Goal: Information Seeking & Learning: Learn about a topic

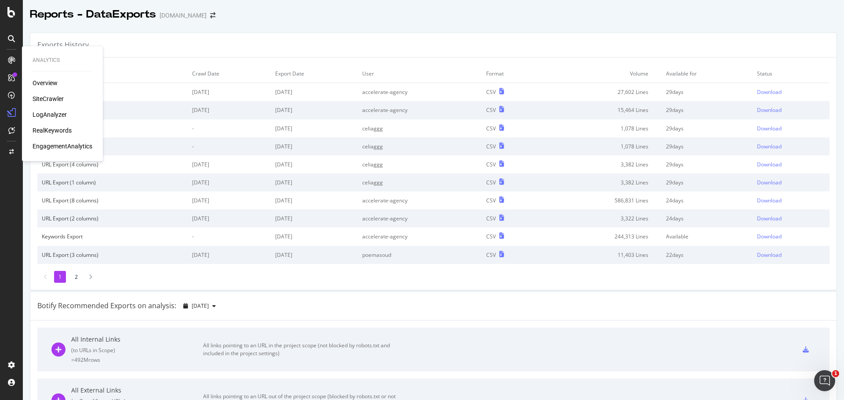
click at [9, 64] on div at bounding box center [11, 60] width 14 height 14
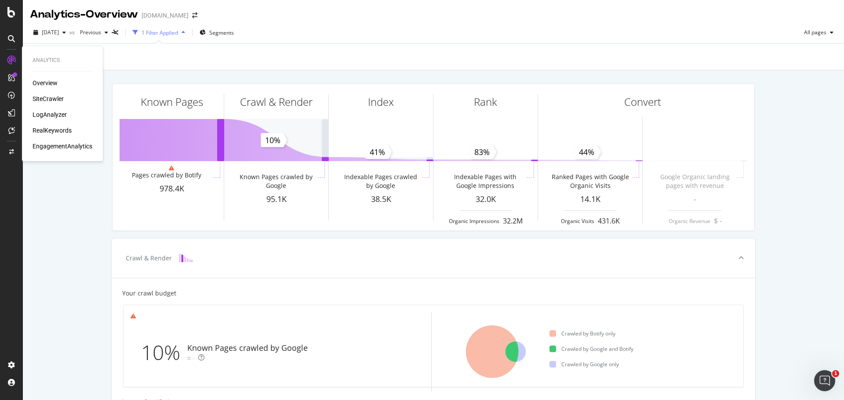
click at [43, 83] on div "Overview" at bounding box center [45, 83] width 25 height 9
click at [50, 79] on div "Overview" at bounding box center [45, 83] width 25 height 9
click at [50, 97] on div "SiteCrawler" at bounding box center [48, 98] width 31 height 9
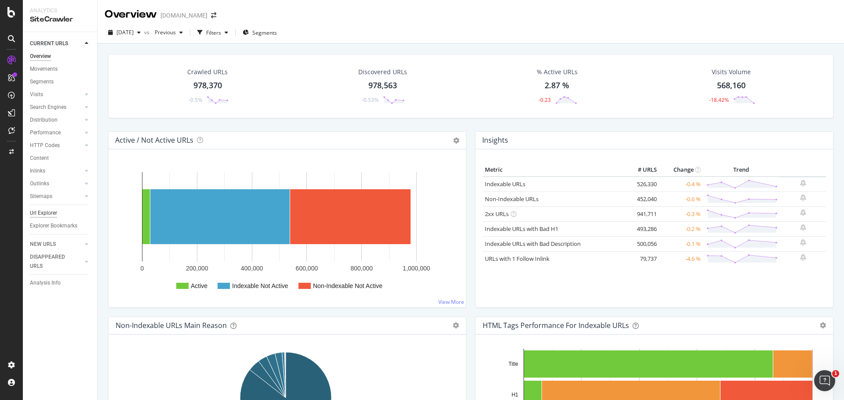
click at [44, 213] on div "Url Explorer" at bounding box center [43, 213] width 27 height 9
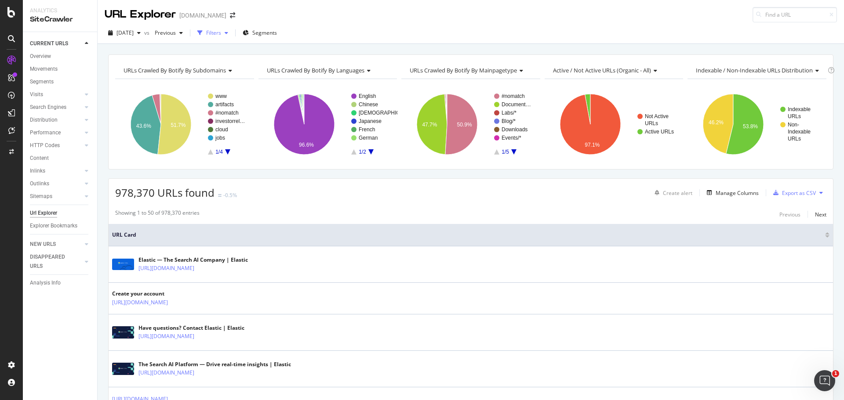
click at [221, 33] on div "Filters" at bounding box center [213, 32] width 15 height 7
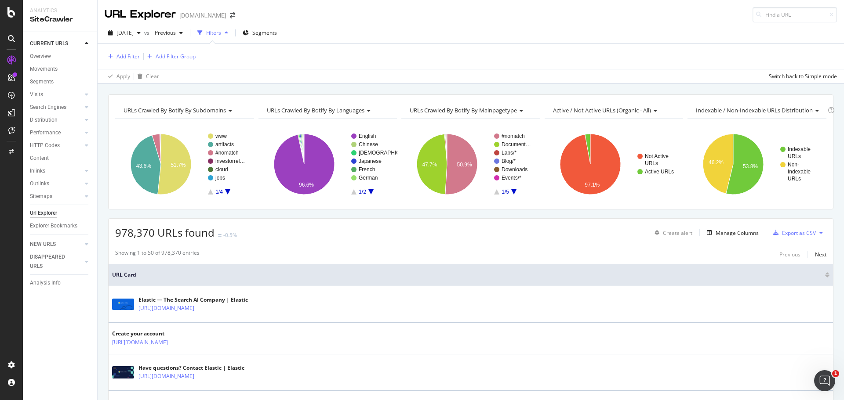
click at [165, 54] on div "Add Filter Group" at bounding box center [176, 56] width 40 height 7
click at [176, 53] on div "Add Filter Add Filter Group" at bounding box center [471, 56] width 732 height 25
click at [134, 55] on div "Add Filter" at bounding box center [127, 56] width 23 height 7
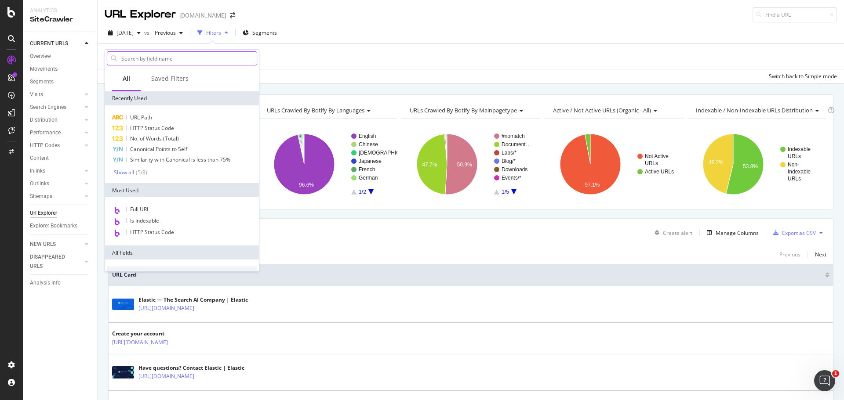
click at [159, 59] on input "text" at bounding box center [188, 58] width 136 height 13
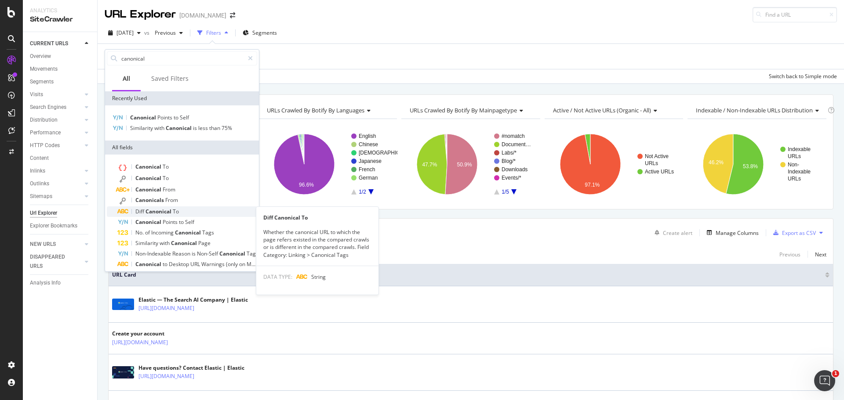
type input "canonical"
click at [196, 212] on div "Diff Canonical To" at bounding box center [187, 211] width 140 height 11
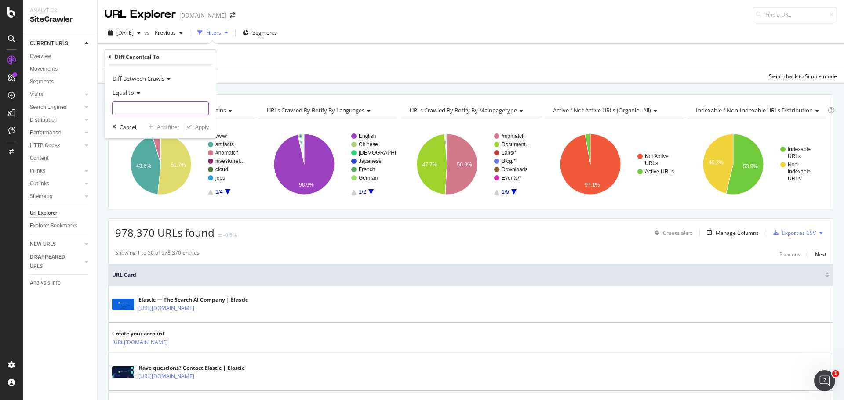
click at [138, 106] on input "text" at bounding box center [160, 108] width 96 height 14
click at [158, 91] on div "Equal to" at bounding box center [160, 93] width 97 height 14
click at [111, 56] on icon at bounding box center [110, 56] width 3 height 5
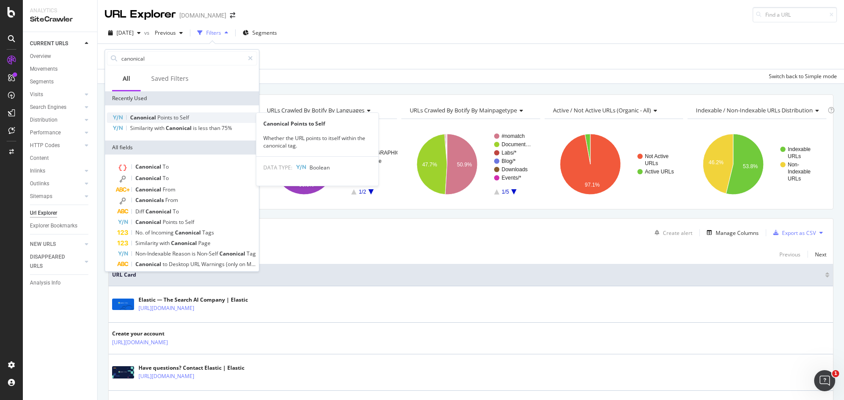
click at [184, 119] on span "Self" at bounding box center [184, 117] width 9 height 7
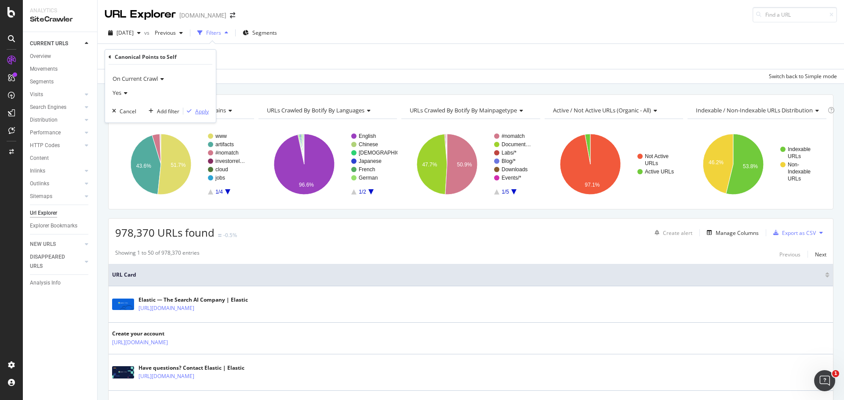
click at [199, 112] on div "Apply" at bounding box center [202, 111] width 14 height 7
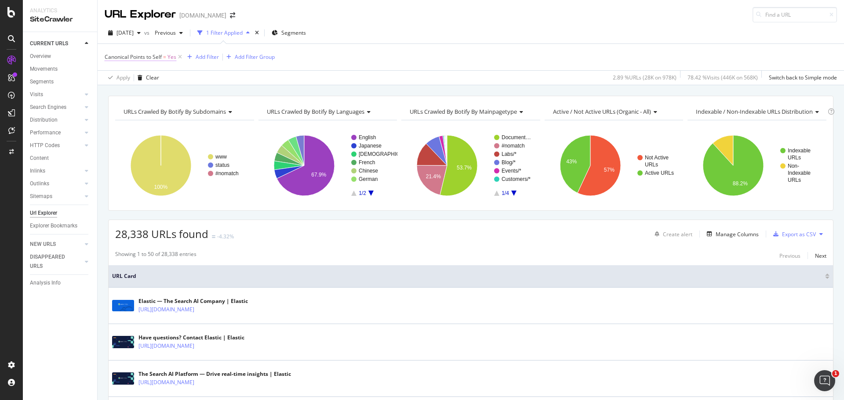
click at [171, 59] on span "Yes" at bounding box center [171, 57] width 9 height 12
click at [127, 91] on icon at bounding box center [124, 92] width 6 height 5
click at [125, 121] on div "No" at bounding box center [161, 121] width 94 height 11
click at [199, 109] on div "Apply" at bounding box center [202, 110] width 14 height 7
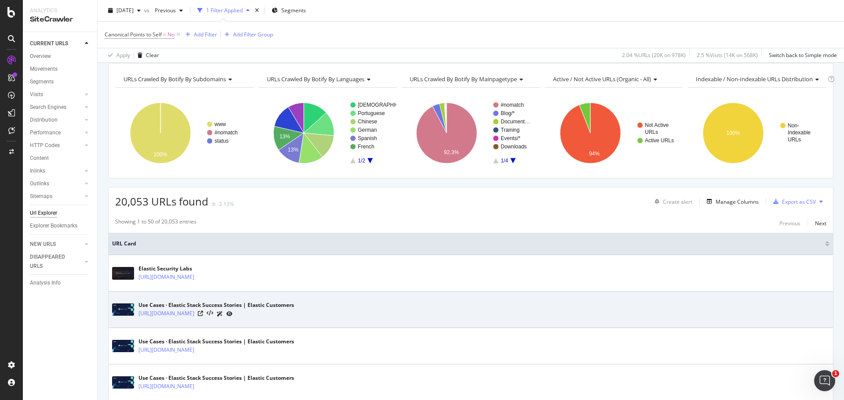
scroll to position [88, 0]
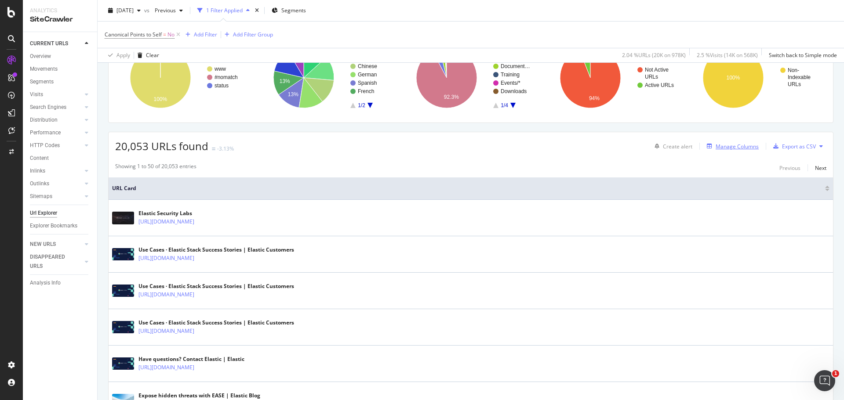
click at [730, 147] on div "Manage Columns" at bounding box center [736, 146] width 43 height 7
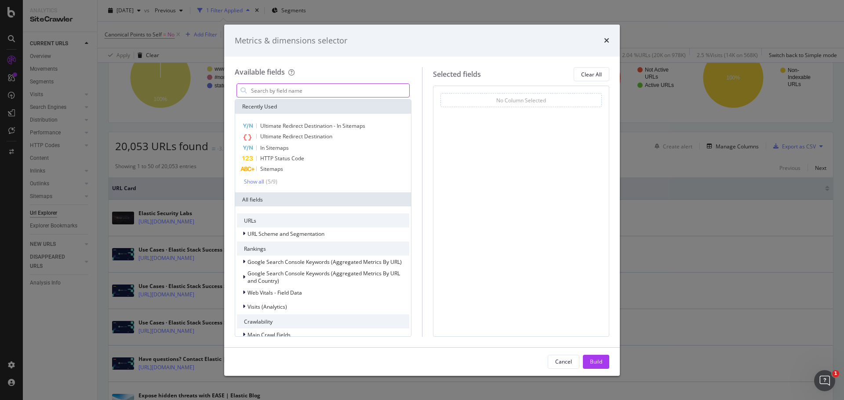
click at [357, 89] on input "modal" at bounding box center [329, 90] width 159 height 13
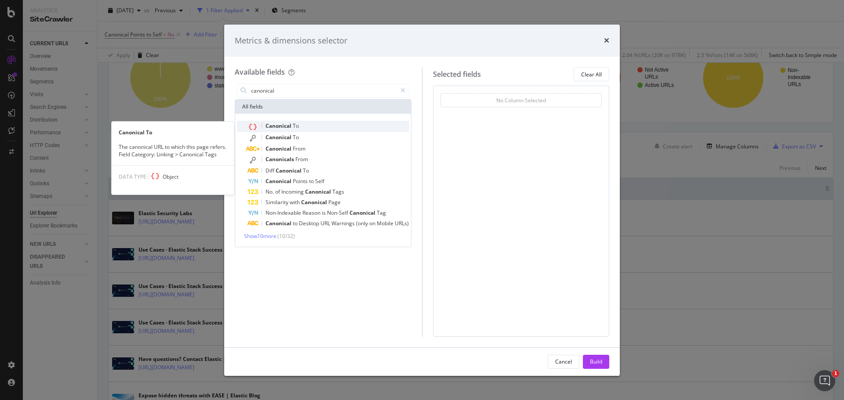
type input "canonical"
click at [322, 123] on div "Canonical To" at bounding box center [328, 126] width 162 height 11
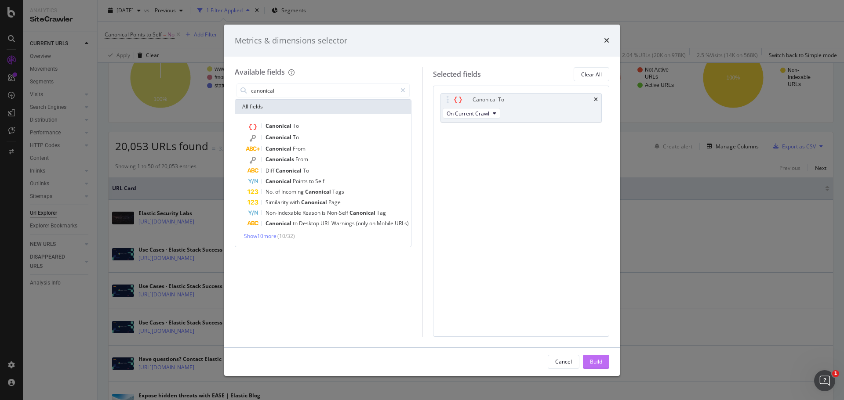
click at [601, 361] on div "Build" at bounding box center [596, 361] width 12 height 7
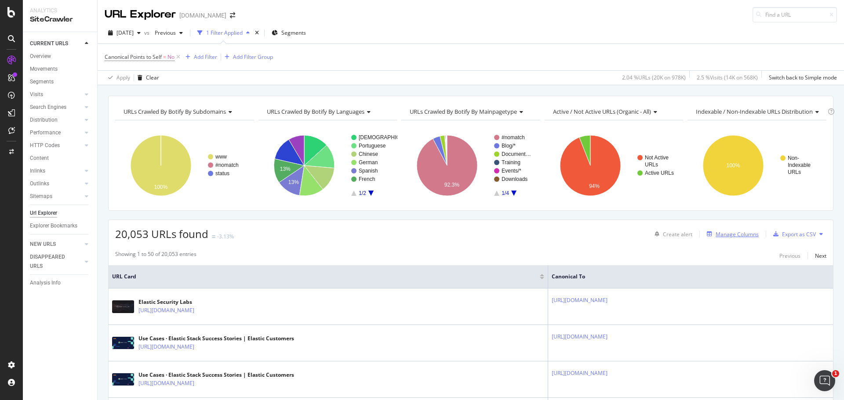
click at [731, 238] on div "Manage Columns" at bounding box center [736, 234] width 43 height 7
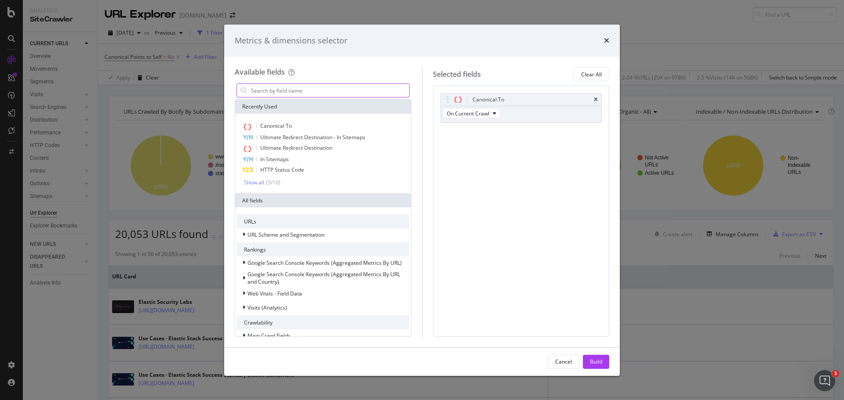
click at [295, 91] on input "modal" at bounding box center [329, 90] width 159 height 13
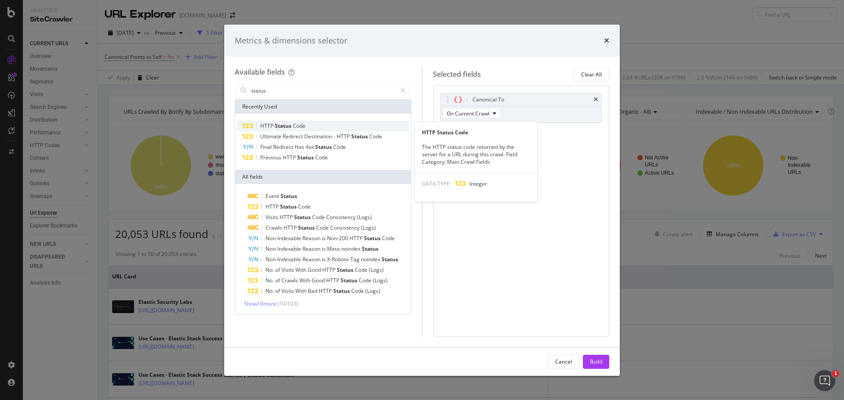
type input "status"
click at [292, 124] on span "Status" at bounding box center [284, 125] width 18 height 7
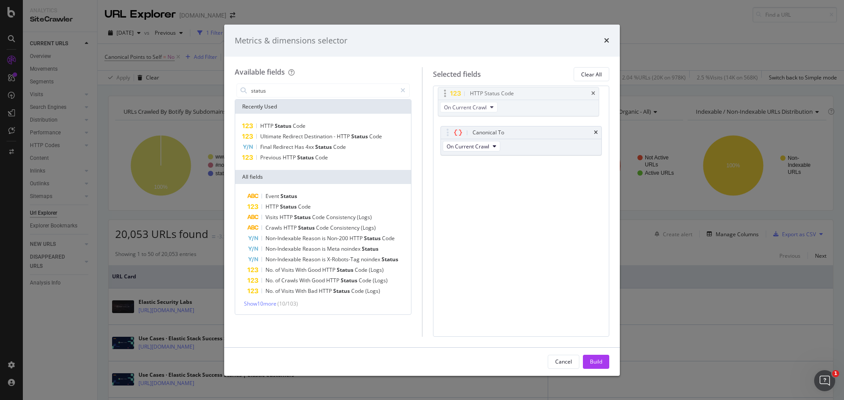
drag, startPoint x: 479, startPoint y: 133, endPoint x: 477, endPoint y: 94, distance: 39.2
click at [477, 94] on body "Analytics SiteCrawler CURRENT URLS Overview Movements Segments Visits Analysis …" at bounding box center [422, 200] width 844 height 400
click at [597, 358] on div "Build" at bounding box center [596, 361] width 12 height 7
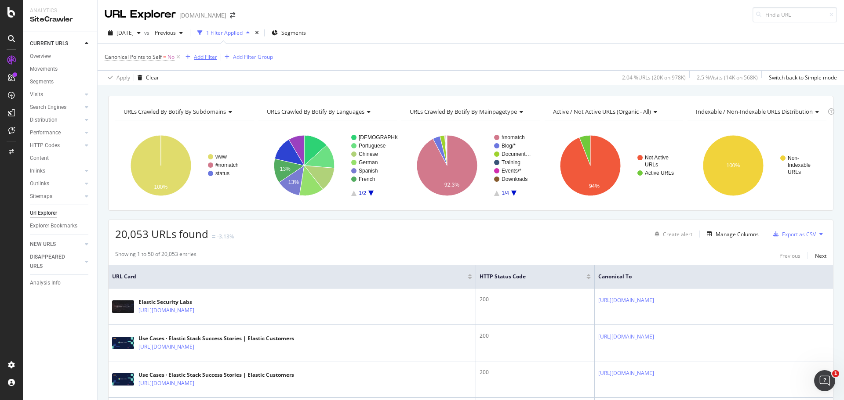
click at [210, 55] on div "Add Filter" at bounding box center [205, 56] width 23 height 7
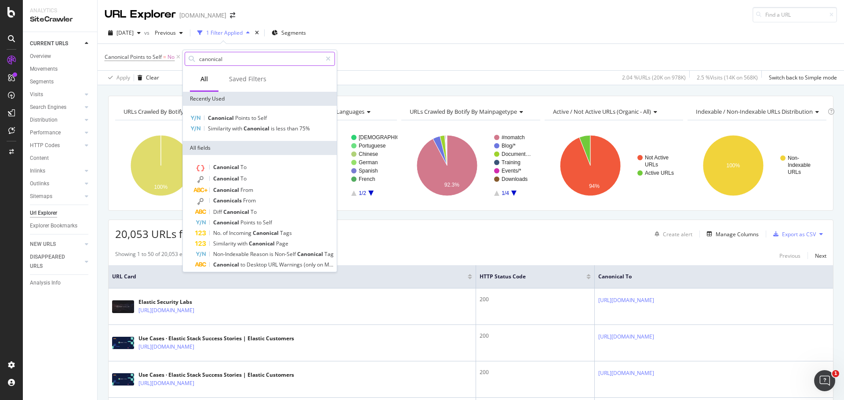
click at [233, 64] on input "canonical" at bounding box center [259, 58] width 123 height 13
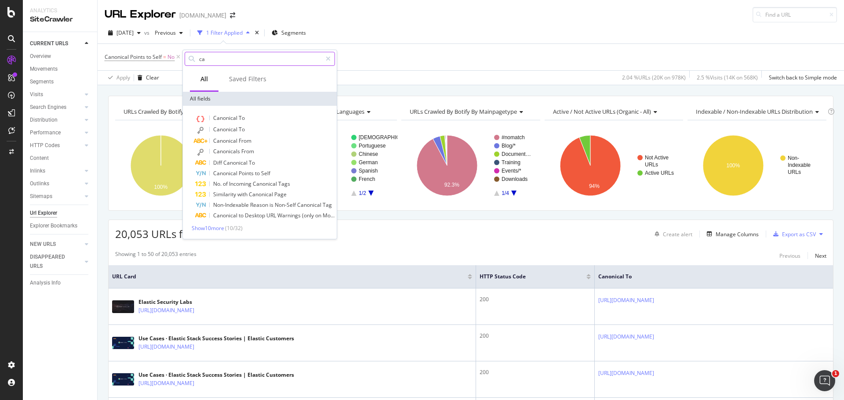
type input "c"
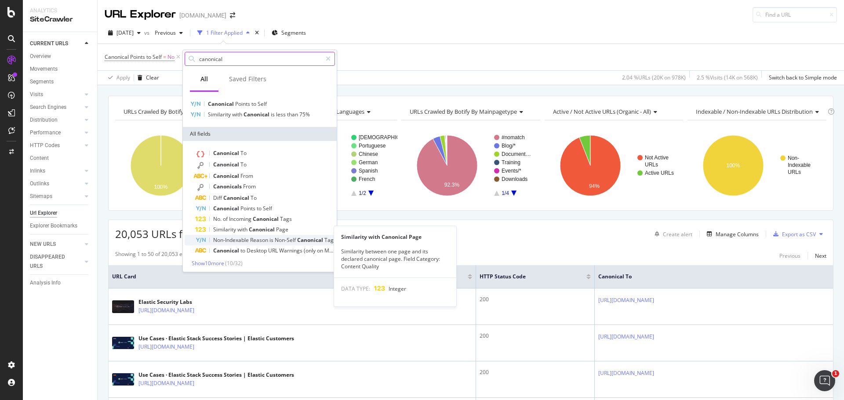
scroll to position [16, 0]
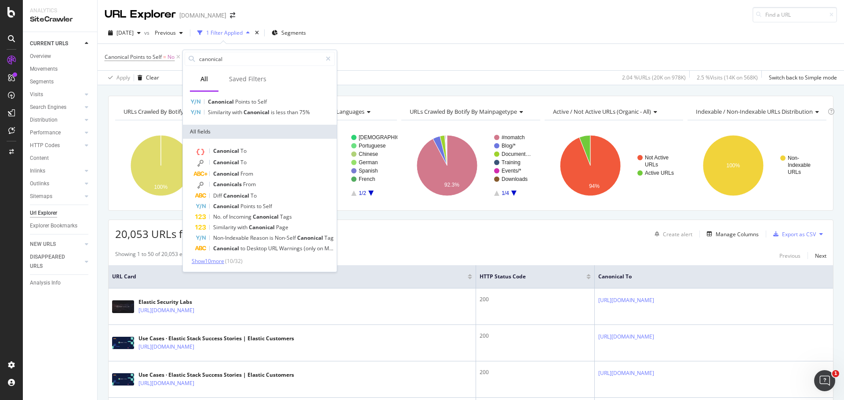
click at [219, 264] on span "Show 10 more" at bounding box center [208, 260] width 33 height 7
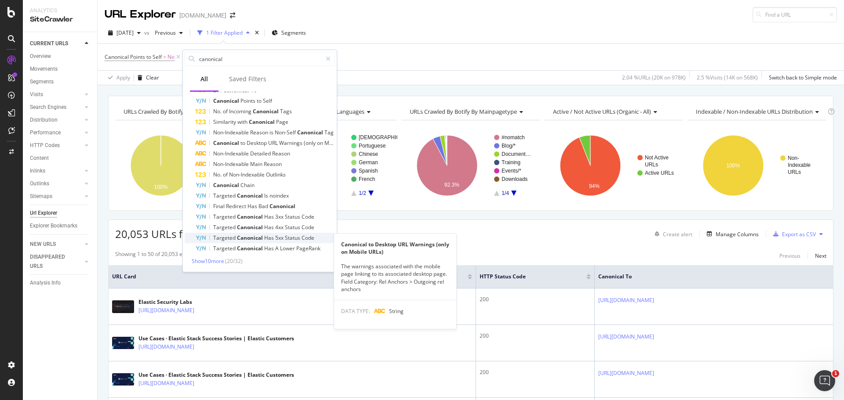
scroll to position [0, 0]
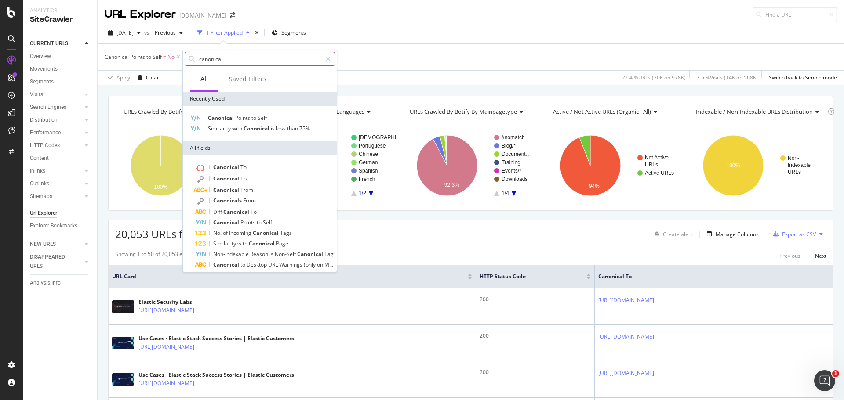
click at [232, 59] on input "canonical" at bounding box center [259, 58] width 123 height 13
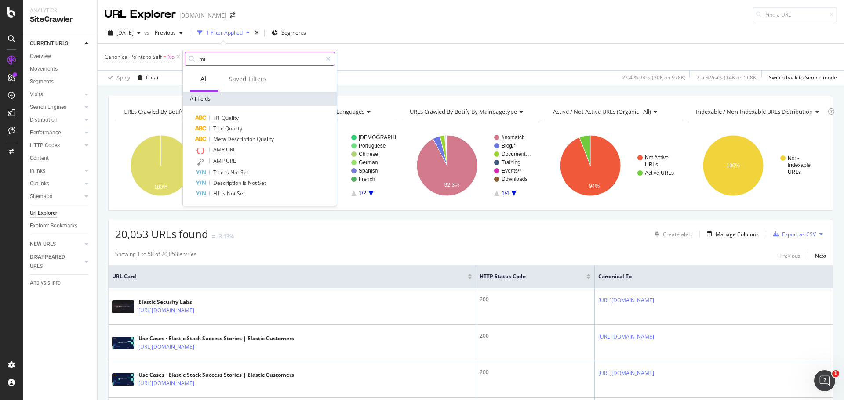
type input "m"
type input "canonical"
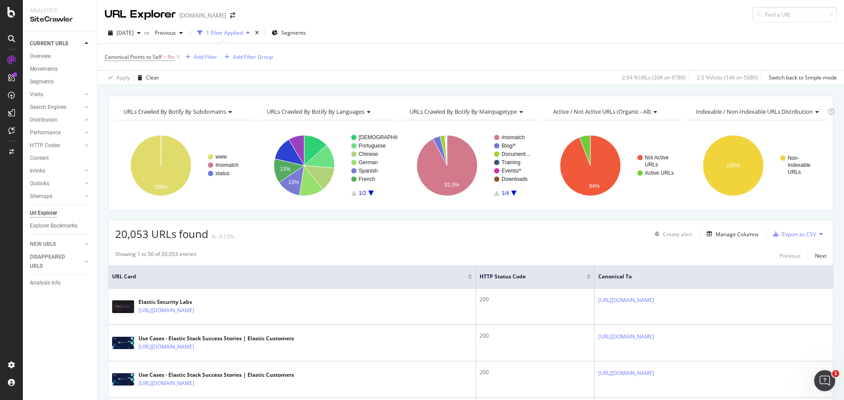
click at [407, 37] on div "[DATE] vs Previous 1 Filter Applied Segments" at bounding box center [471, 35] width 746 height 18
